Goal: Navigation & Orientation: Find specific page/section

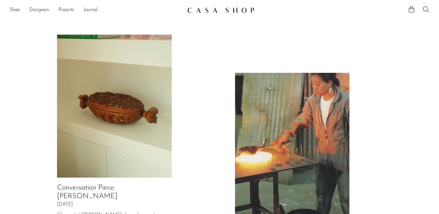
click at [90, 10] on link "Journal" at bounding box center [91, 10] width 14 height 8
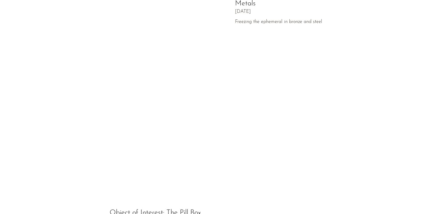
scroll to position [338, 0]
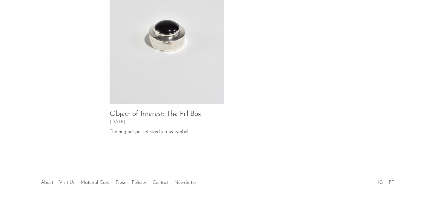
click at [48, 180] on link "About" at bounding box center [47, 182] width 12 height 5
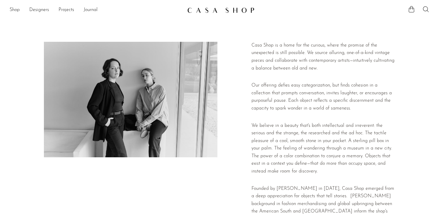
click at [19, 14] on li "Shop Featured New Arrivals Bestsellers Coming Soon Jewelry Jewelry All Earrings…" at bounding box center [15, 10] width 10 height 10
click at [18, 13] on link "Shop" at bounding box center [15, 10] width 10 height 8
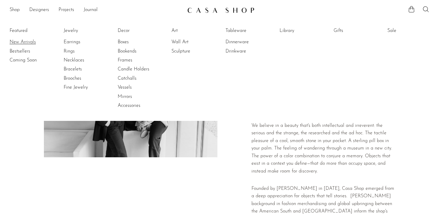
click at [24, 41] on link "New Arrivals" at bounding box center [32, 42] width 45 height 7
